Goal: Information Seeking & Learning: Learn about a topic

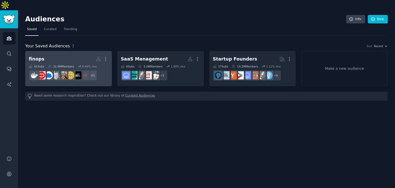
click at [75, 55] on h2 "finops More" at bounding box center [68, 59] width 79 height 9
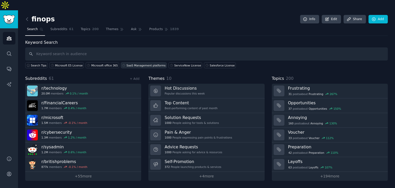
click at [132, 64] on div "SaaS Management platforms" at bounding box center [146, 66] width 39 height 4
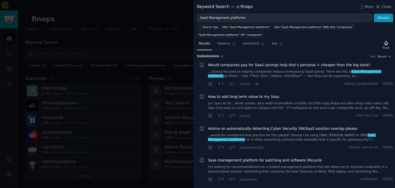
click at [281, 67] on span "Would companies pay for SaaS savings help that’s personal + cheaper than the bi…" at bounding box center [289, 64] width 163 height 5
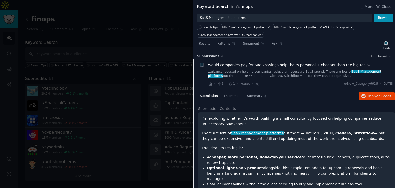
scroll to position [8, 0]
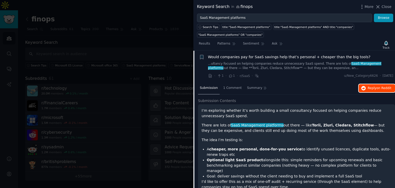
click at [371, 86] on span "Reply on Reddit" at bounding box center [380, 88] width 24 height 5
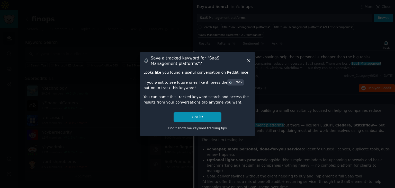
click at [245, 60] on h3 "Save a tracked keyword for " SaaS Management platforms "?" at bounding box center [198, 60] width 95 height 11
click at [248, 61] on icon at bounding box center [248, 60] width 5 height 5
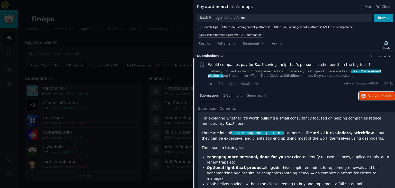
scroll to position [0, 0]
click at [293, 65] on span "Would companies pay for SaaS savings help that’s personal + cheaper than the bi…" at bounding box center [289, 64] width 163 height 5
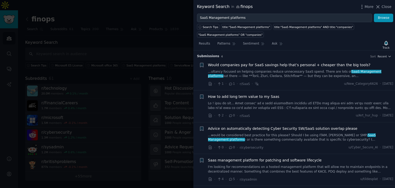
click at [298, 127] on span "Advice on automatically detecting Cyber Security SW/SaaS solution overlap please" at bounding box center [282, 128] width 149 height 5
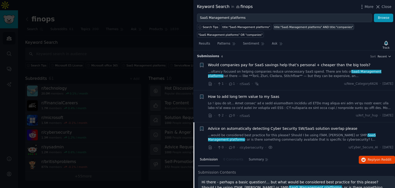
click at [293, 27] on div "title:"SaaS Management platforms" AND title:"companies"" at bounding box center [313, 27] width 79 height 4
type input "title:"SaaS Management platforms" AND title:"companies""
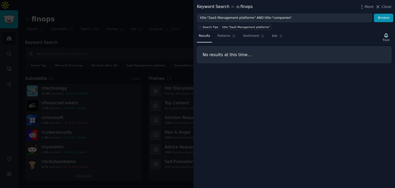
click at [126, 52] on div at bounding box center [197, 94] width 395 height 188
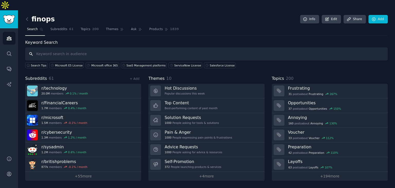
click at [92, 47] on input "text" at bounding box center [206, 53] width 363 height 13
click at [73, 64] on div "Microsoft E5 License" at bounding box center [69, 66] width 28 height 4
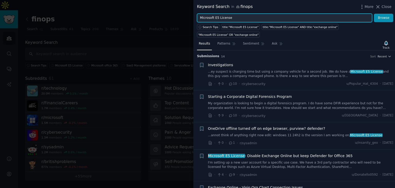
click at [217, 18] on input "Microsoft E5 License" at bounding box center [284, 18] width 175 height 9
click at [374, 14] on button "Browse" at bounding box center [383, 18] width 19 height 9
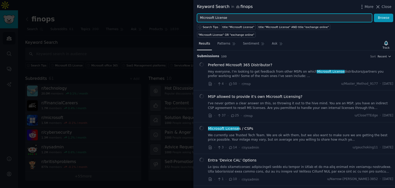
click at [222, 16] on input "Microsoft License" at bounding box center [284, 18] width 175 height 9
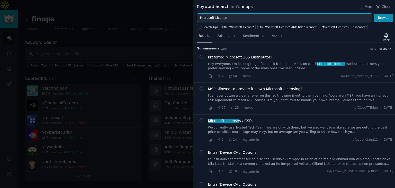
click at [222, 16] on input "Microsoft License" at bounding box center [284, 18] width 175 height 9
type input "Microsoft Licence"
click at [374, 14] on button "Browse" at bounding box center [383, 18] width 19 height 9
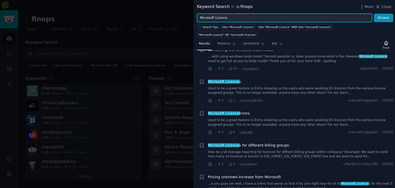
scroll to position [46, 0]
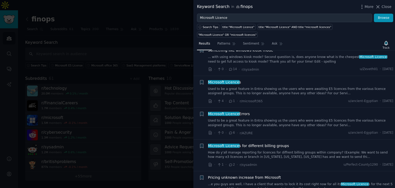
click at [224, 80] on span "Microsoft Licence" at bounding box center [224, 82] width 32 height 4
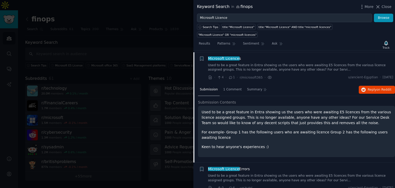
scroll to position [71, 0]
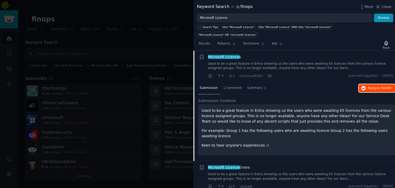
click at [374, 86] on span "Reply on Reddit" at bounding box center [380, 88] width 24 height 5
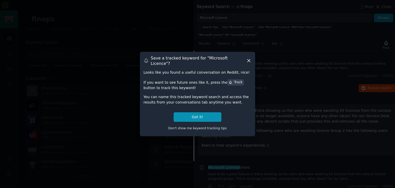
click at [249, 60] on icon at bounding box center [248, 60] width 3 height 3
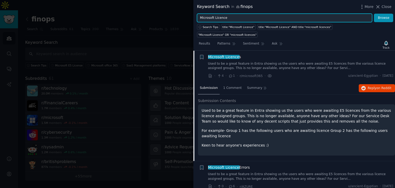
drag, startPoint x: 314, startPoint y: 16, endPoint x: 148, endPoint y: 18, distance: 165.9
click at [148, 18] on div "Keyword Search in finops More Close Microsoft Licence Browse Search Tips title:…" at bounding box center [197, 94] width 395 height 188
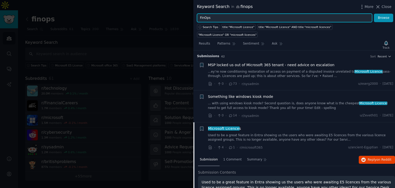
type input "FinOps"
click at [374, 14] on button "Browse" at bounding box center [383, 18] width 19 height 9
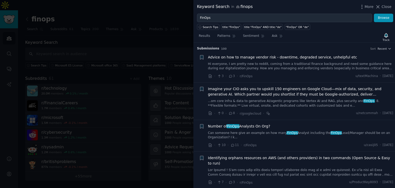
click at [284, 59] on span "Advice on how to manage vendor risk - downtime, degraded service, unhelpful etc" at bounding box center [282, 57] width 149 height 5
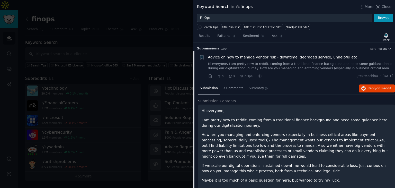
scroll to position [8, 0]
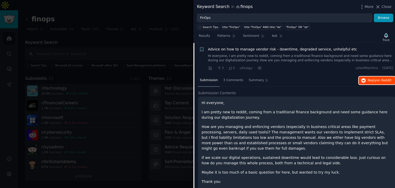
click at [369, 80] on span "Reply on Reddit" at bounding box center [380, 80] width 24 height 5
click at [169, 35] on div at bounding box center [197, 94] width 395 height 188
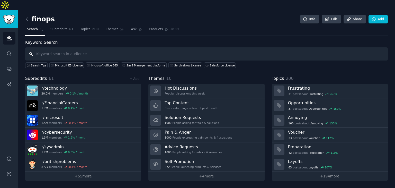
click at [101, 47] on input "text" at bounding box center [206, 53] width 363 height 13
type input "ServiceNow"
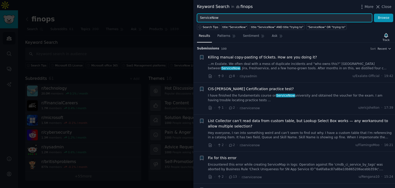
drag, startPoint x: 240, startPoint y: 16, endPoint x: 237, endPoint y: 21, distance: 5.6
click at [237, 21] on input "ServiceNow" at bounding box center [284, 18] width 175 height 9
click at [374, 14] on button "Browse" at bounding box center [383, 18] width 19 height 9
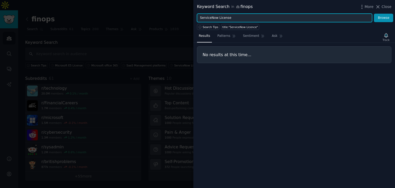
type input "ServiceNow License"
click at [374, 14] on button "Browse" at bounding box center [383, 18] width 19 height 9
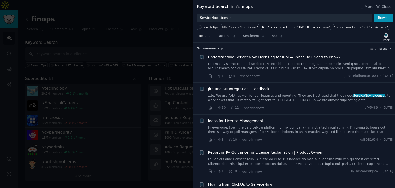
click at [274, 58] on span "Understanding ServiceNow Licensing for IRM — What Do I Need to Know?" at bounding box center [274, 57] width 133 height 5
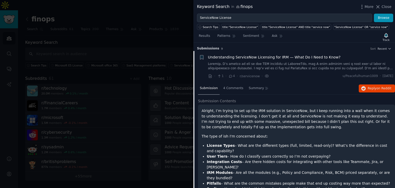
scroll to position [8, 0]
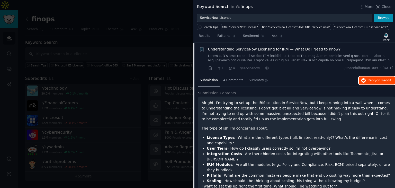
click at [369, 79] on span "Reply on Reddit" at bounding box center [380, 80] width 24 height 5
